Goal: Check status

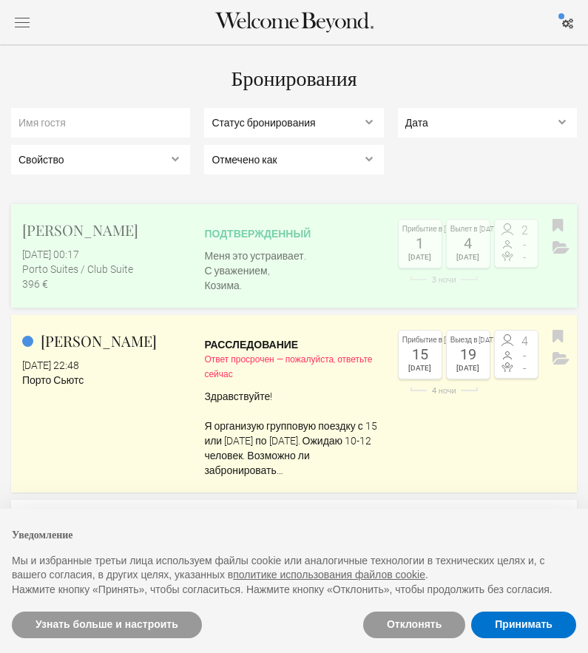
click at [81, 229] on font "[PERSON_NAME]" at bounding box center [80, 230] width 116 height 20
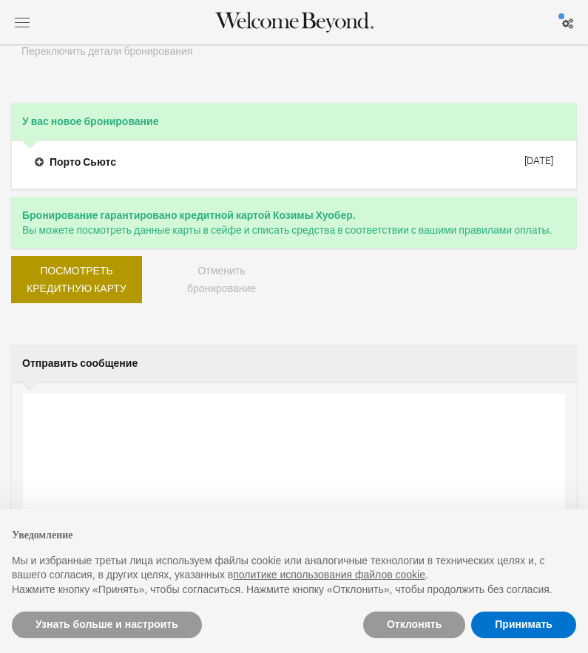
scroll to position [242, 0]
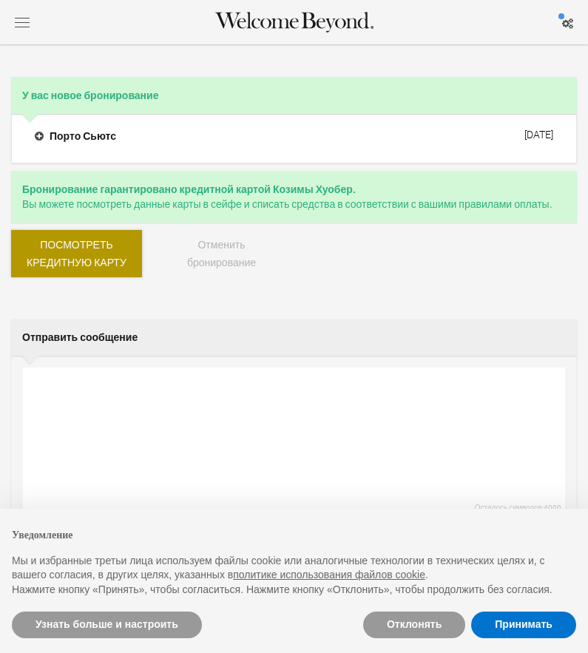
click at [111, 251] on button "Посмотреть кредитную карту" at bounding box center [76, 253] width 131 height 47
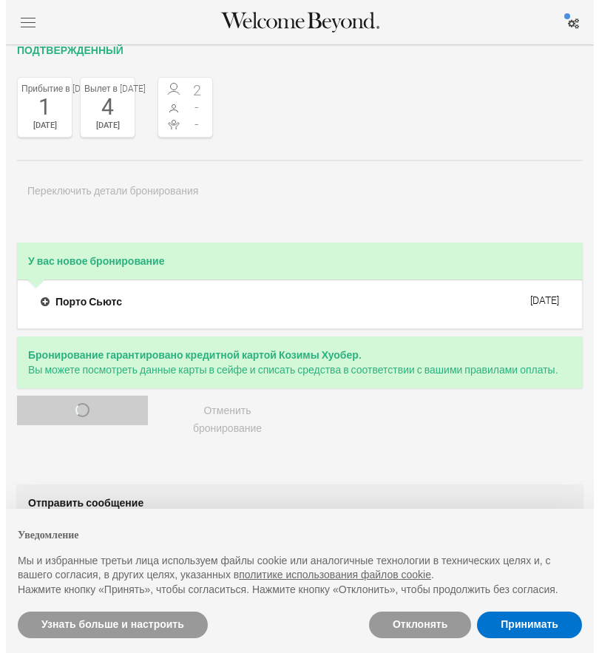
scroll to position [0, 0]
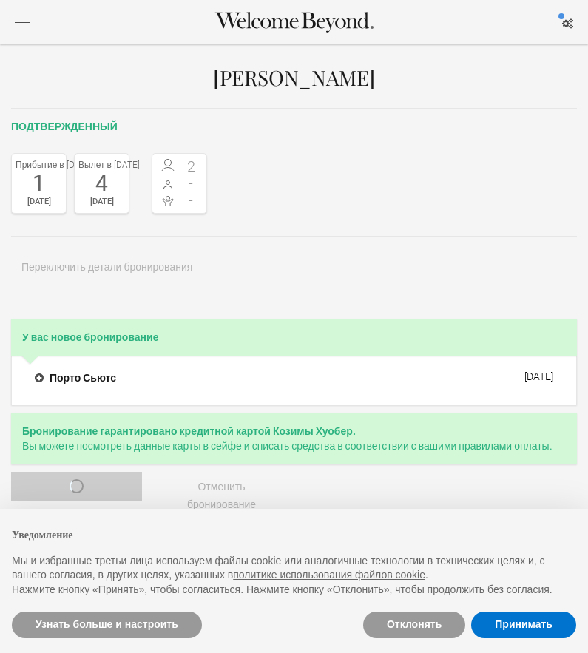
click at [13, 20] on button "button" at bounding box center [22, 22] width 22 height 19
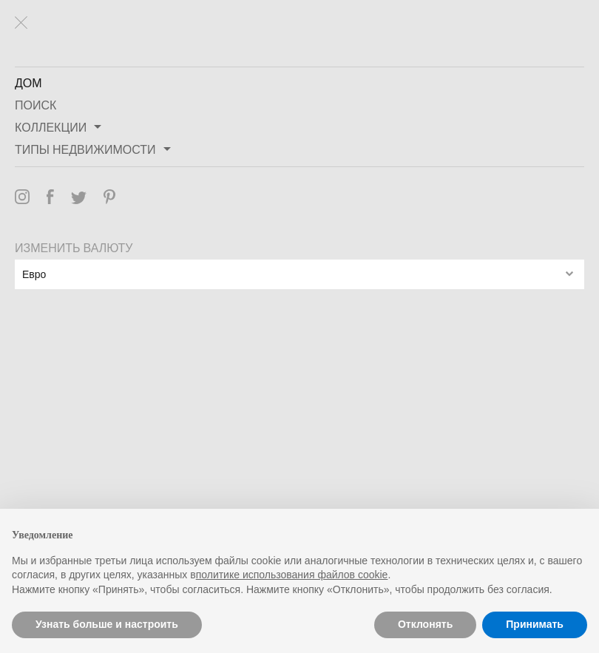
click at [33, 82] on font "Дом" at bounding box center [28, 83] width 27 height 14
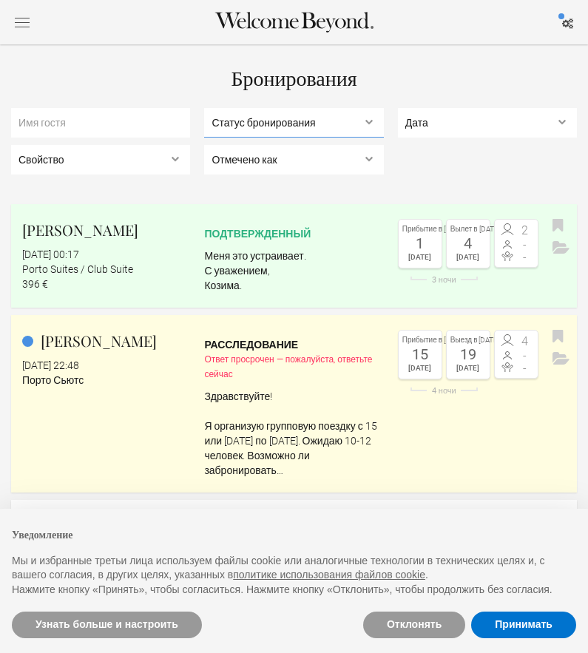
click at [294, 126] on select "Статус бронирования Ожидаемые бронирования , Подтвержденные бронирования , Неуд…" at bounding box center [293, 123] width 179 height 30
click at [301, 125] on select "Статус бронирования Ожидаемые бронирования , Подтвержденные бронирования , Неуд…" at bounding box center [293, 123] width 179 height 30
click at [95, 152] on select "Свойство Порто Сьютс" at bounding box center [100, 160] width 179 height 30
click at [95, 151] on select "Свойство Порто Сьютс" at bounding box center [100, 160] width 179 height 30
click at [256, 125] on select "Статус бронирования Ожидаемые бронирования , Подтвержденные бронирования , Неуд…" at bounding box center [293, 123] width 179 height 30
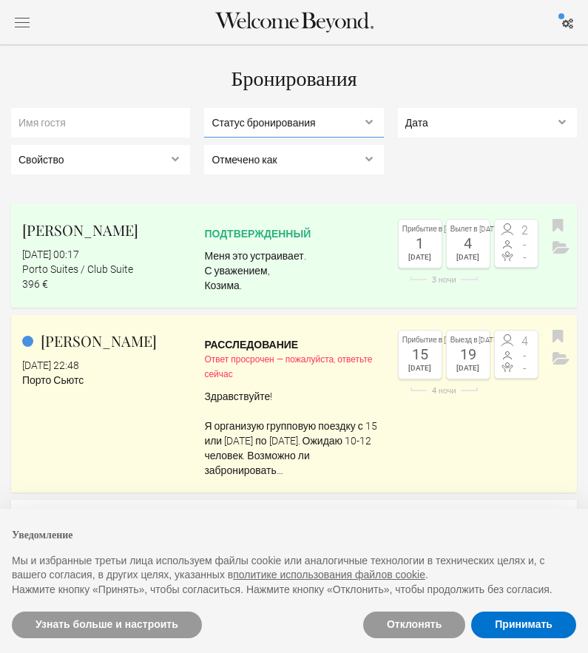
click at [259, 124] on select "Статус бронирования Ожидаемые бронирования , Подтвержденные бронирования , Неуд…" at bounding box center [293, 123] width 179 height 30
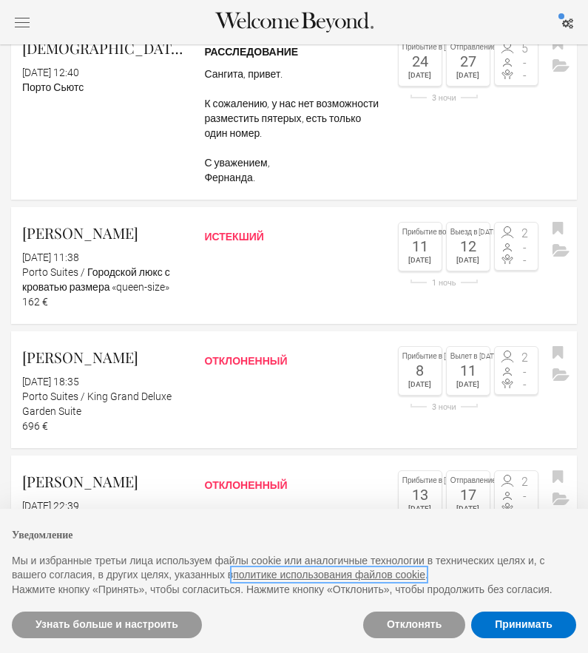
scroll to position [687, 0]
